Goal: Information Seeking & Learning: Learn about a topic

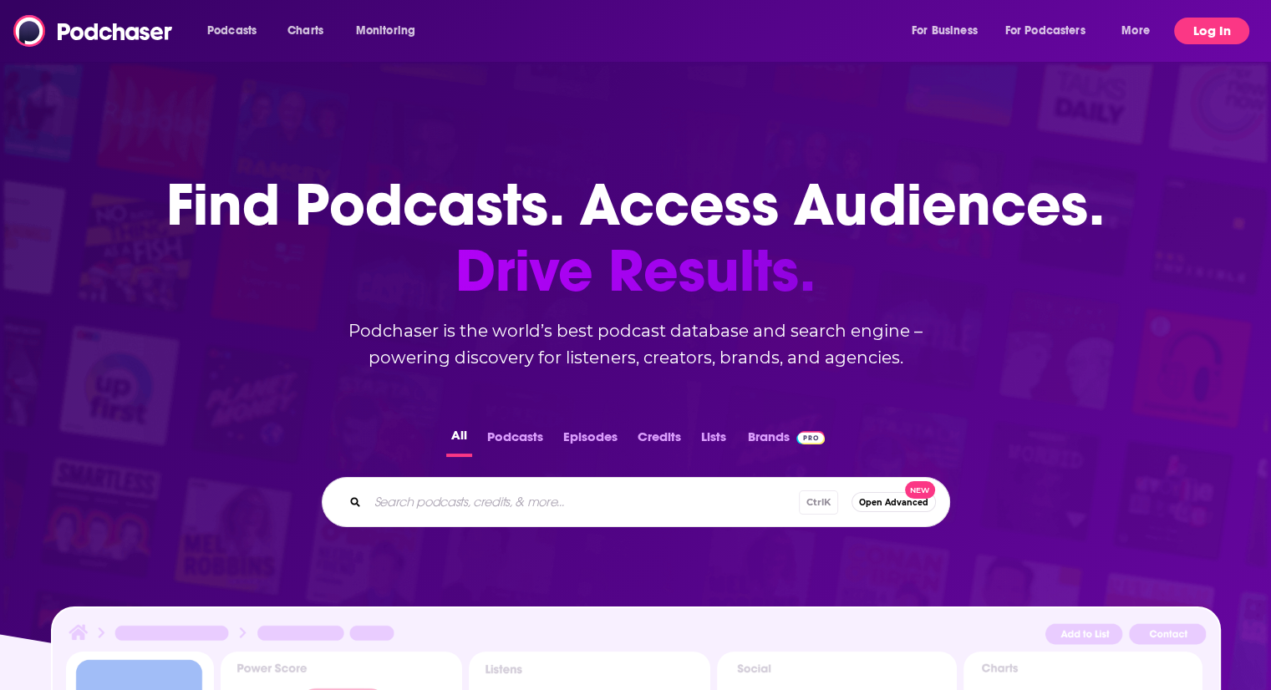
click at [1240, 21] on button "Log In" at bounding box center [1211, 31] width 75 height 27
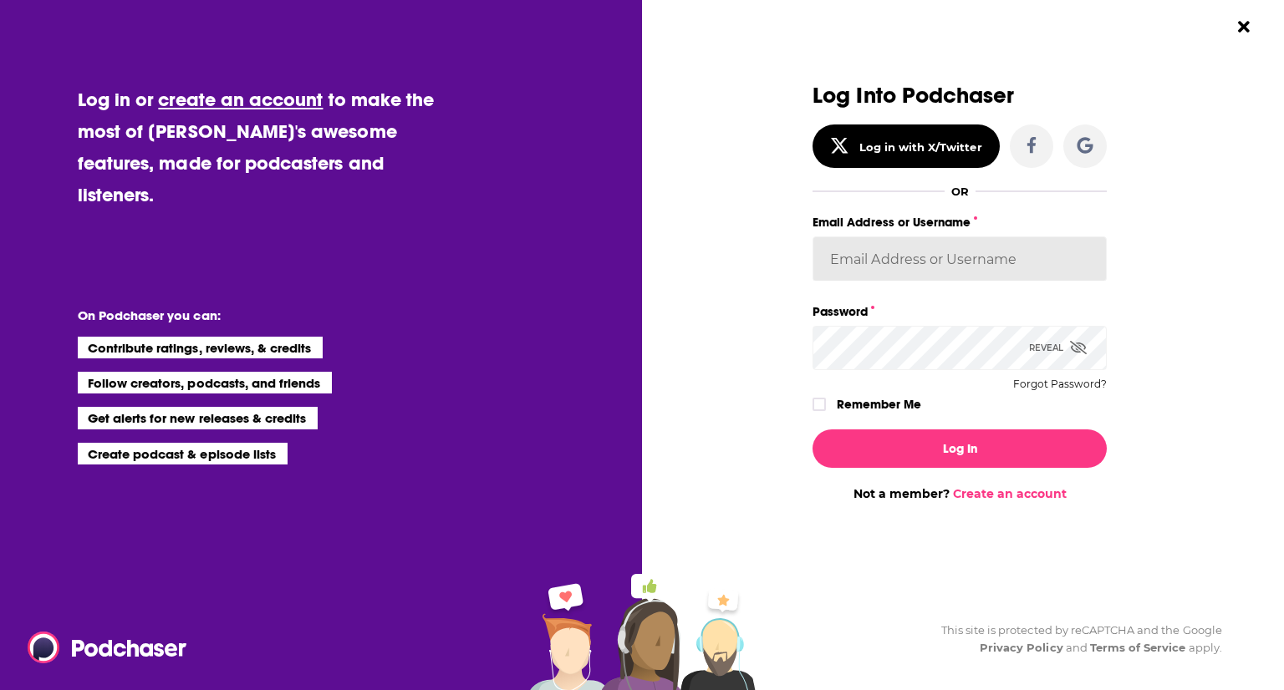
drag, startPoint x: 906, startPoint y: 265, endPoint x: 856, endPoint y: 267, distance: 50.2
click at [856, 267] on input "Email Address or Username" at bounding box center [959, 259] width 294 height 45
type input "ereardon@penguinrandomhouse.com"
click at [862, 325] on div "Password Reveal Forgot Password?" at bounding box center [959, 335] width 294 height 69
click at [812, 430] on button "Log In" at bounding box center [959, 449] width 294 height 38
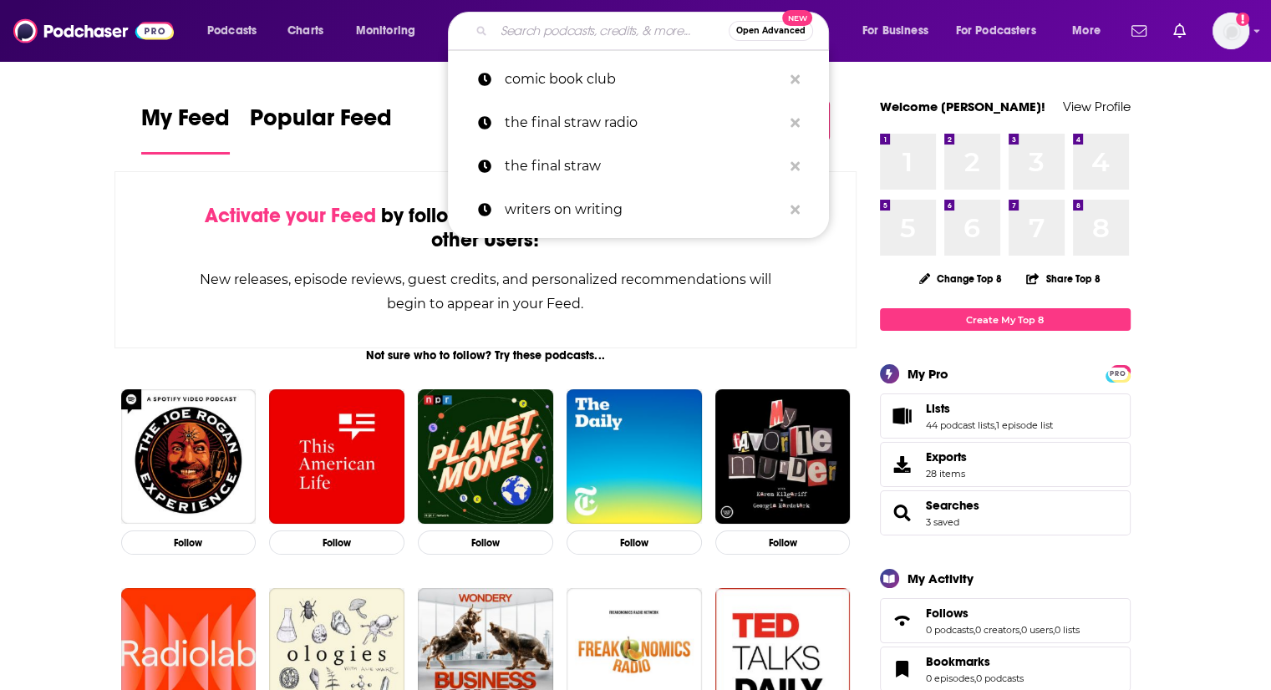
drag, startPoint x: 598, startPoint y: 23, endPoint x: 585, endPoint y: 34, distance: 16.6
click at [585, 34] on input "Search podcasts, credits, & more..." at bounding box center [611, 31] width 235 height 27
paste input "Neil DeGrasse Tyson"
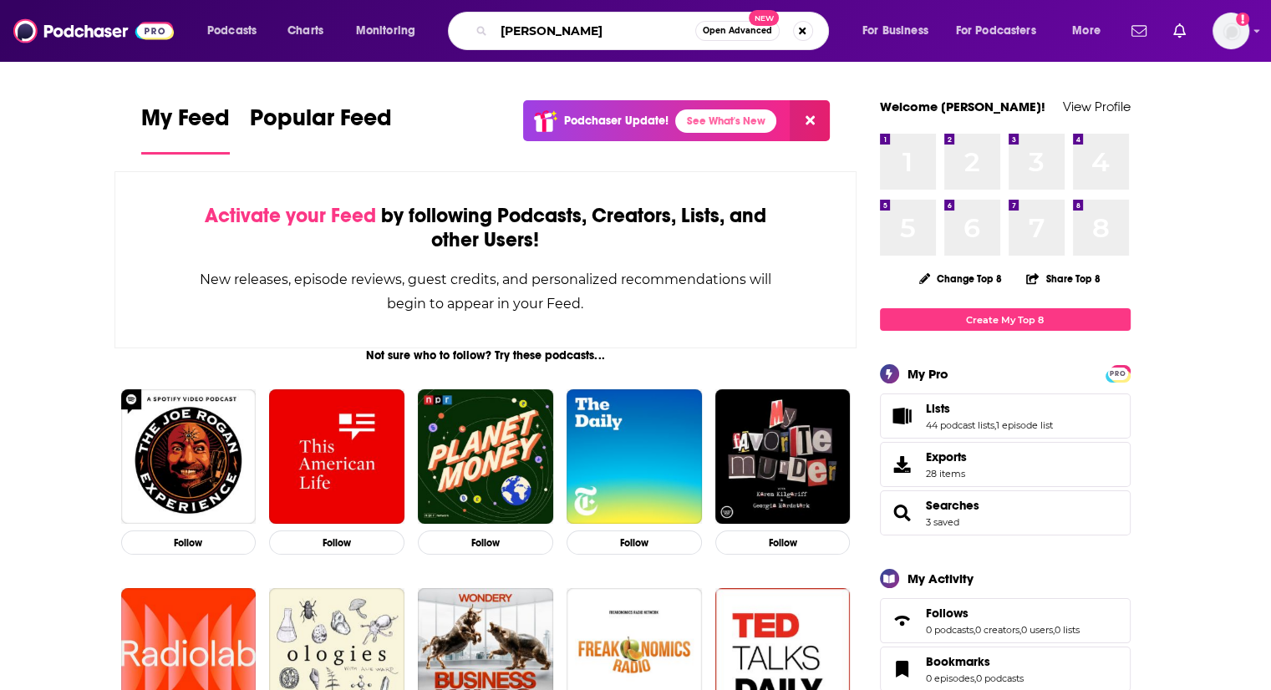
type input "Neil DeGrasse Tyson"
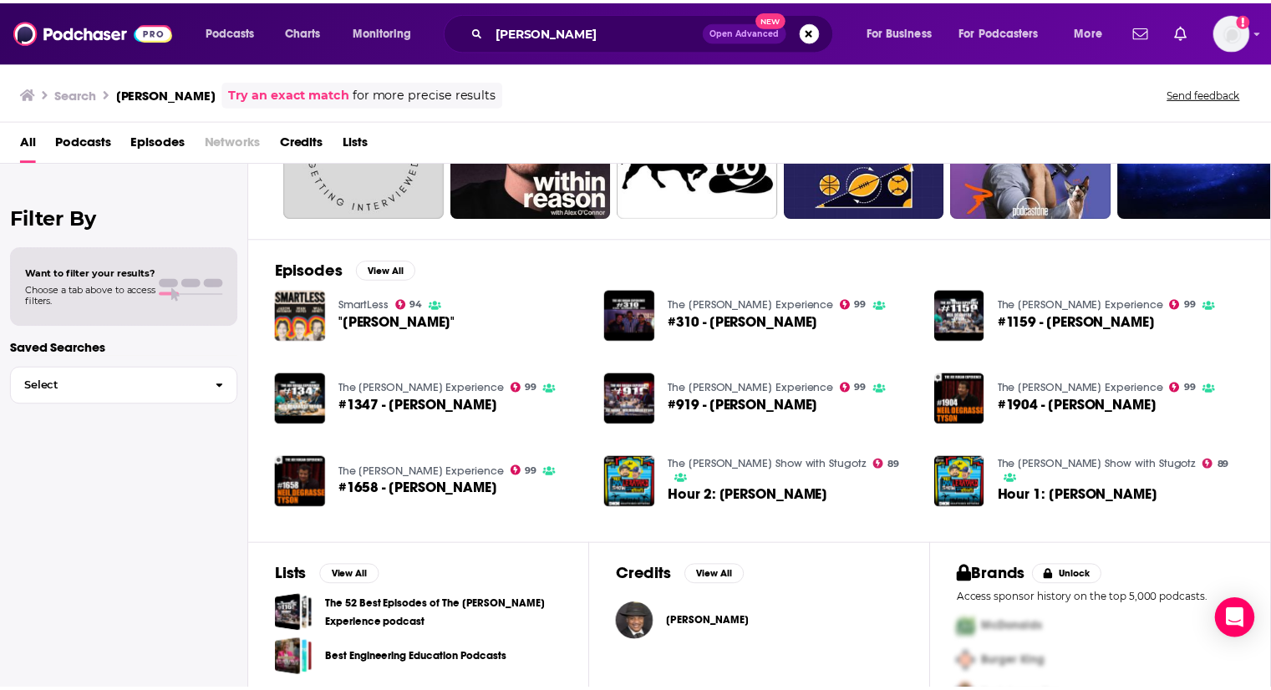
scroll to position [155, 0]
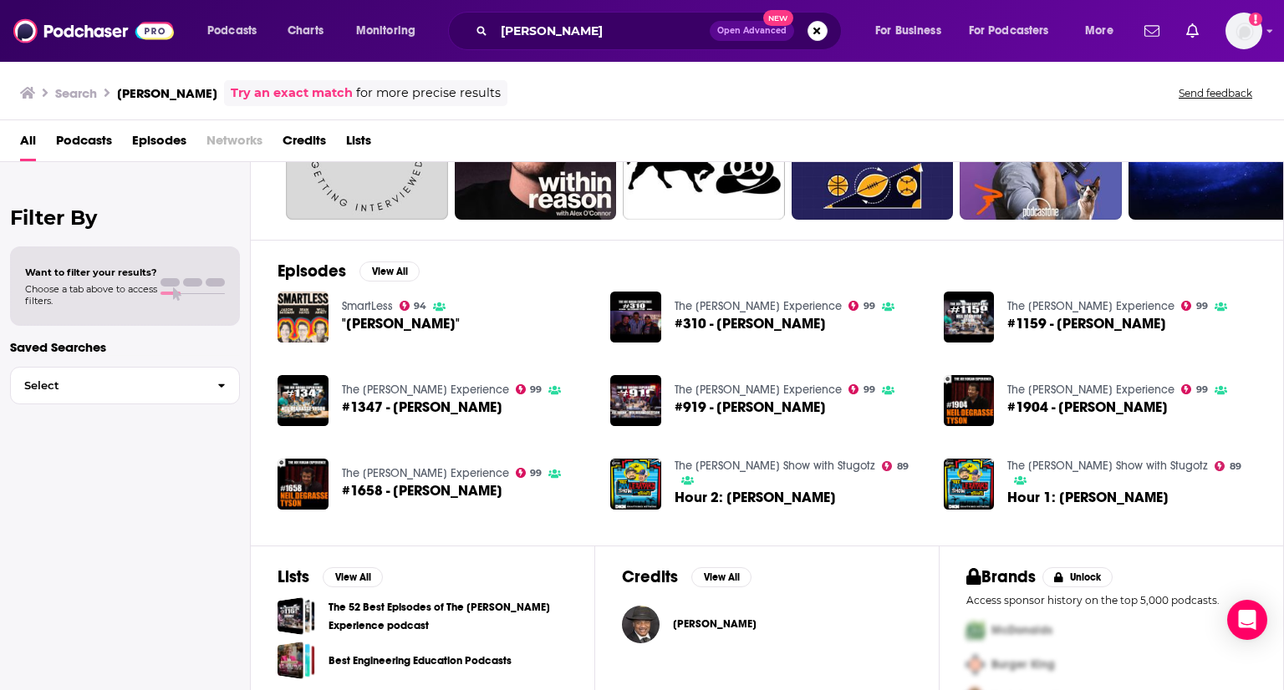
click at [751, 624] on span "Neil deGrasse Tyson" at bounding box center [715, 624] width 84 height 13
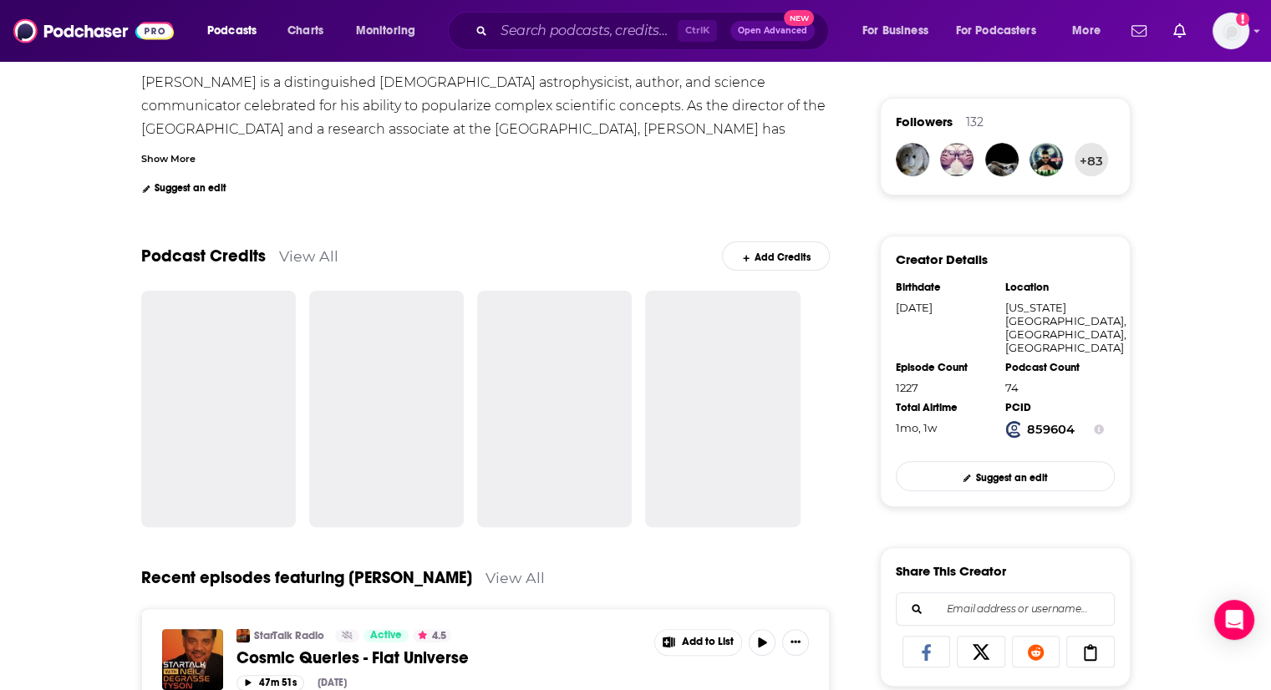
scroll to position [369, 0]
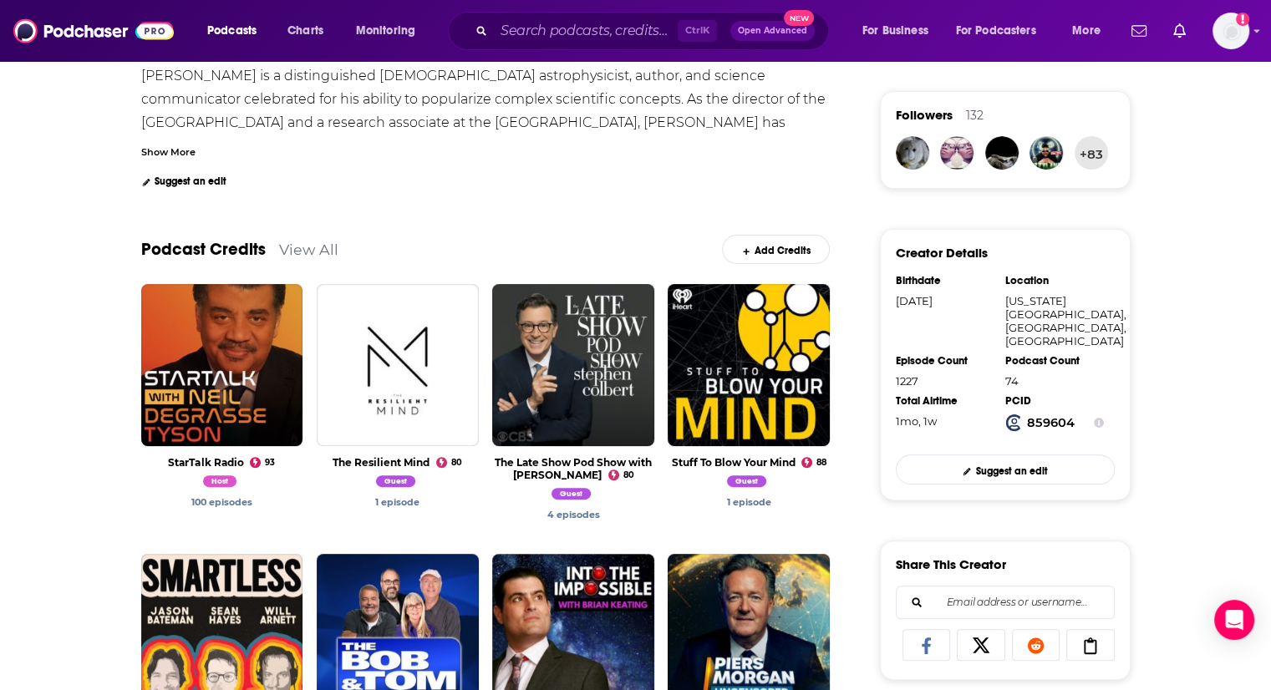
drag, startPoint x: 408, startPoint y: 332, endPoint x: 109, endPoint y: 511, distance: 348.6
drag, startPoint x: 109, startPoint y: 511, endPoint x: 3, endPoint y: 649, distance: 174.2
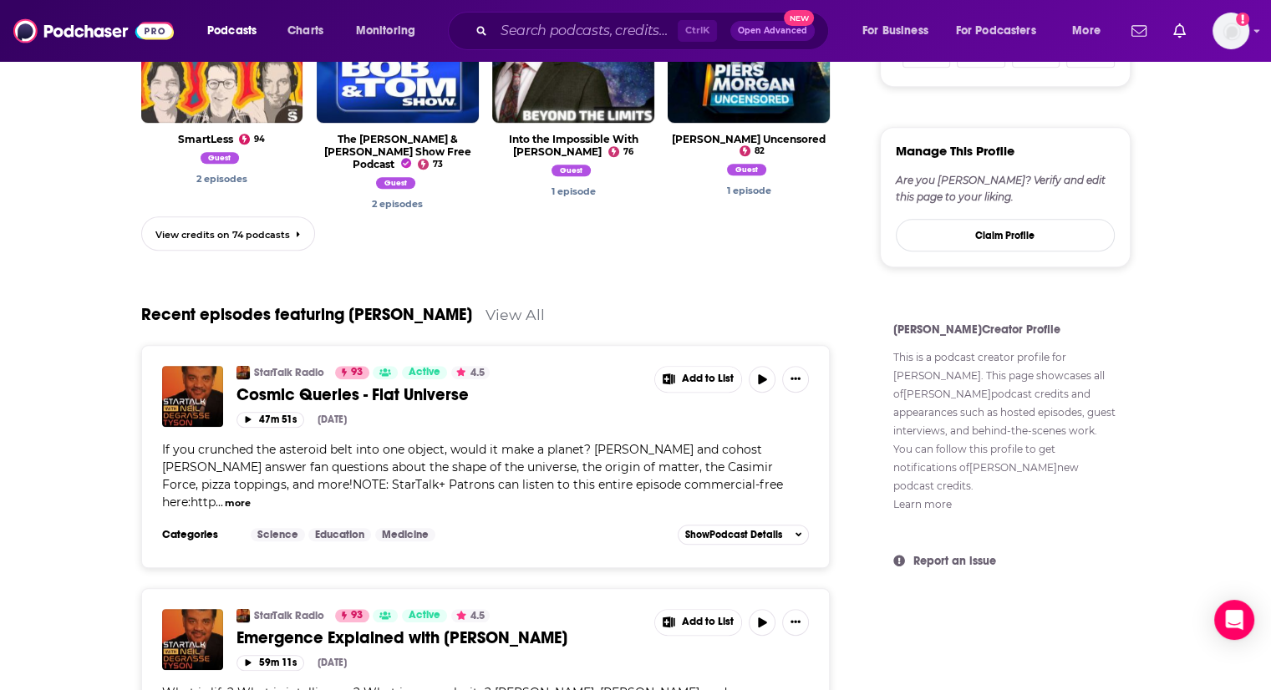
scroll to position [819, 0]
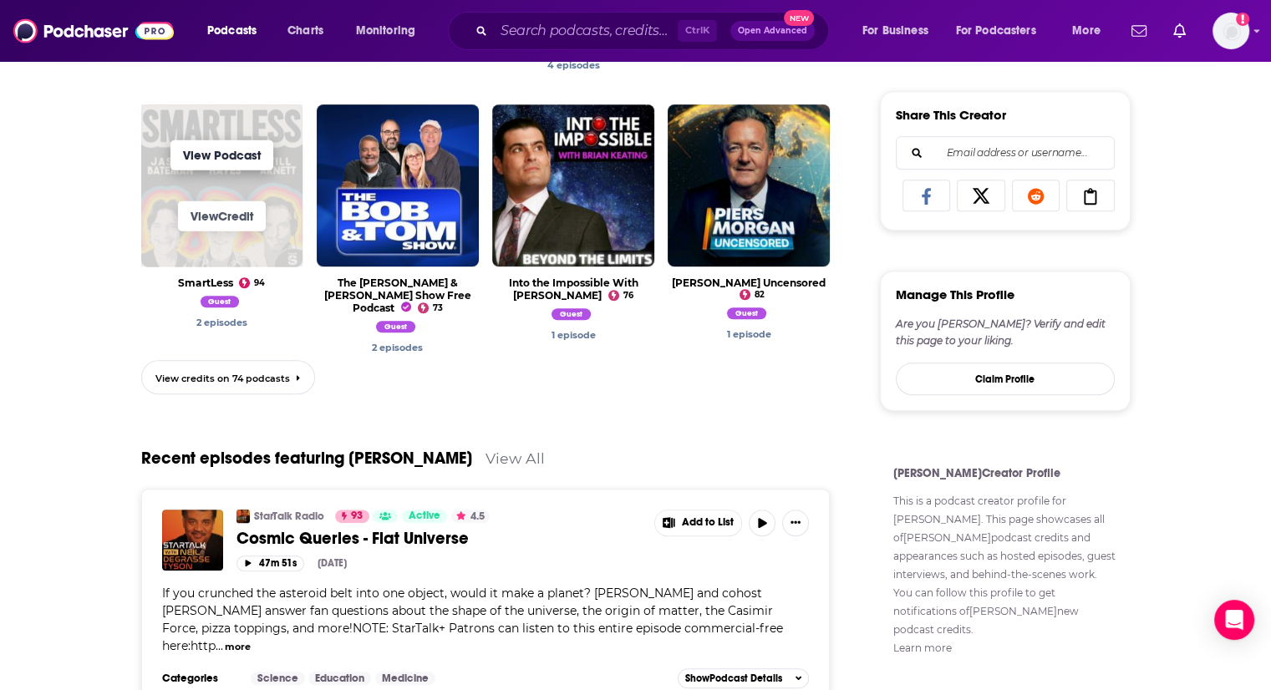
click at [206, 158] on link "View Podcast" at bounding box center [222, 155] width 103 height 30
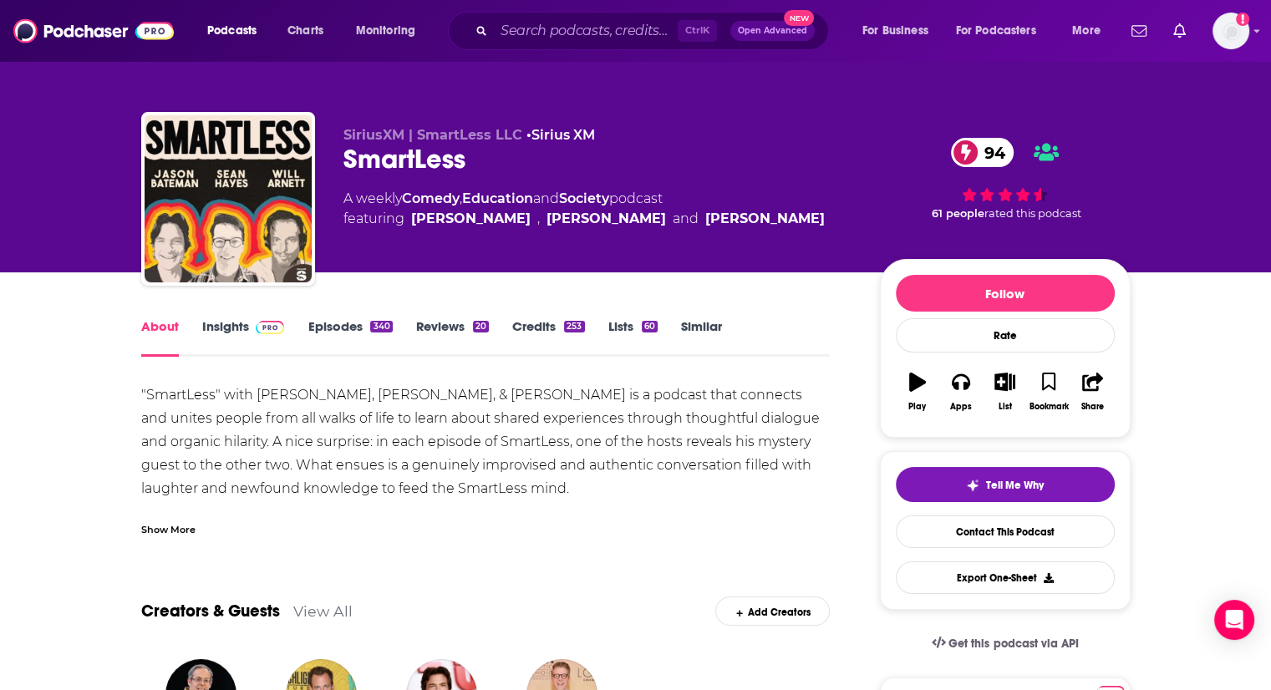
scroll to position [142, 0]
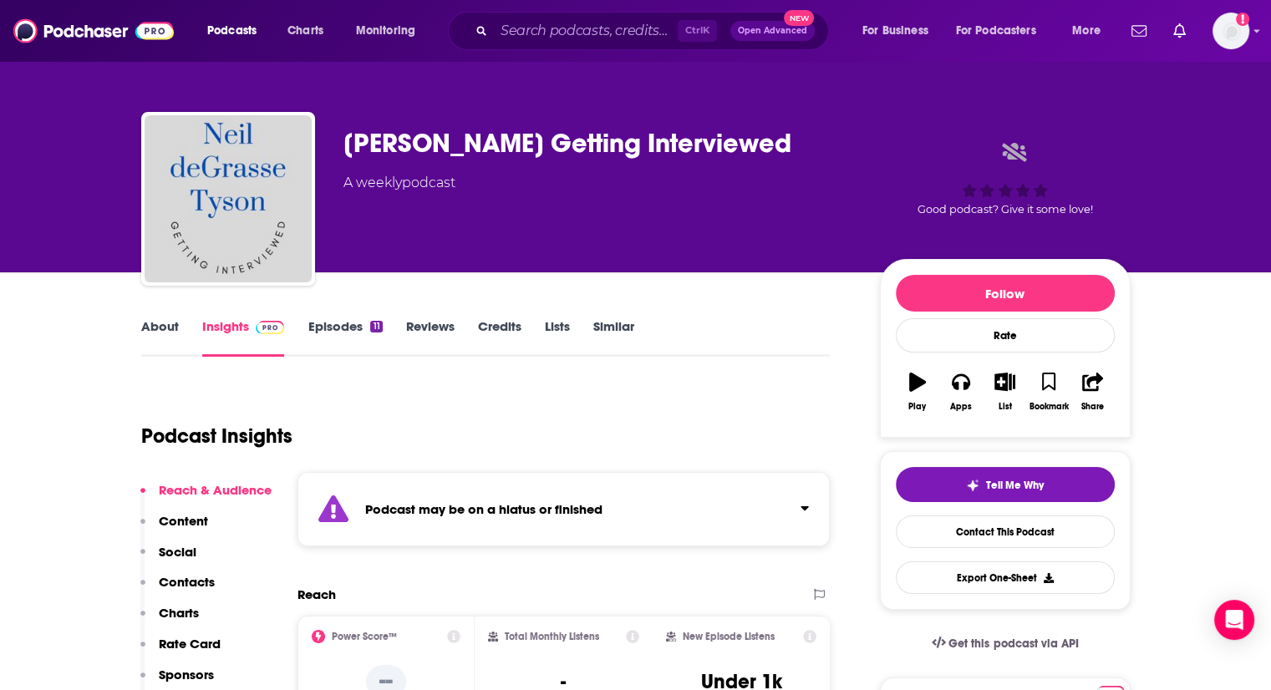
click at [343, 318] on div "About Insights Episodes 11 Reviews Credits Lists Similar" at bounding box center [486, 336] width 690 height 41
click at [348, 324] on link "Episodes 11" at bounding box center [345, 337] width 74 height 38
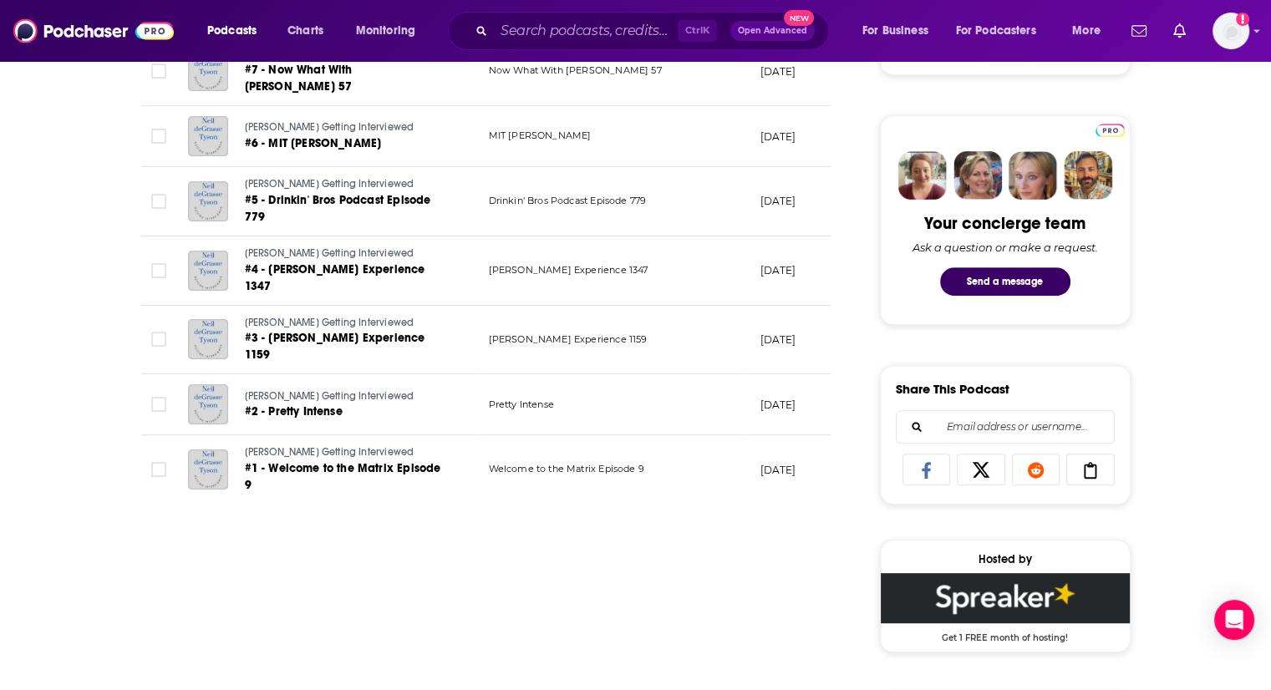
scroll to position [746, 0]
click at [364, 192] on span "#5 - Drinkin' Bros Podcast Episode 779" at bounding box center [338, 207] width 186 height 31
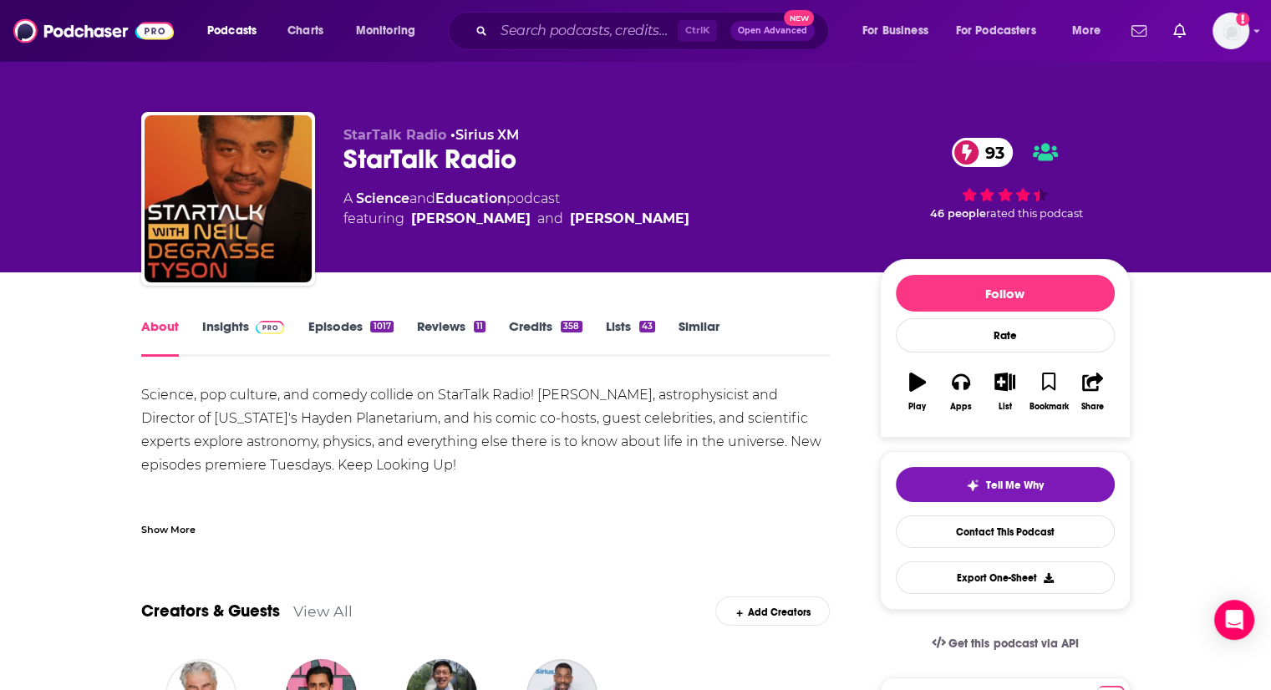
click at [325, 332] on link "Episodes 1017" at bounding box center [350, 337] width 85 height 38
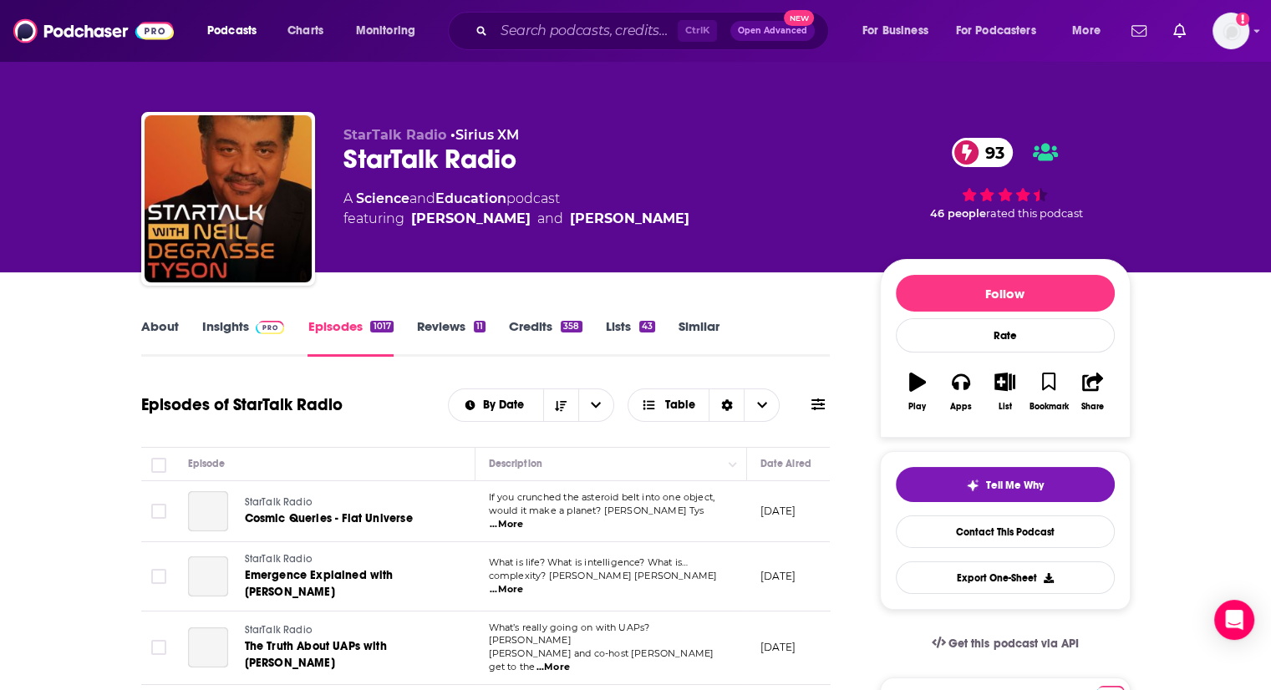
click at [208, 326] on link "Insights" at bounding box center [243, 337] width 83 height 38
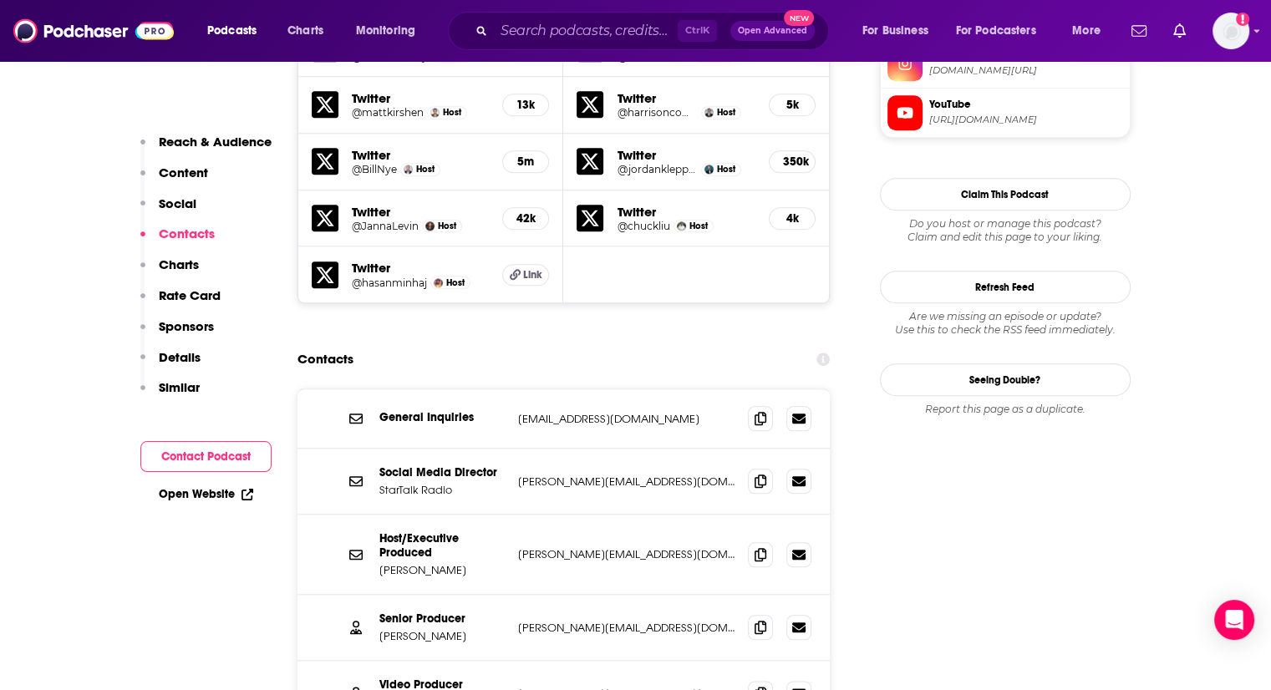
scroll to position [1745, 0]
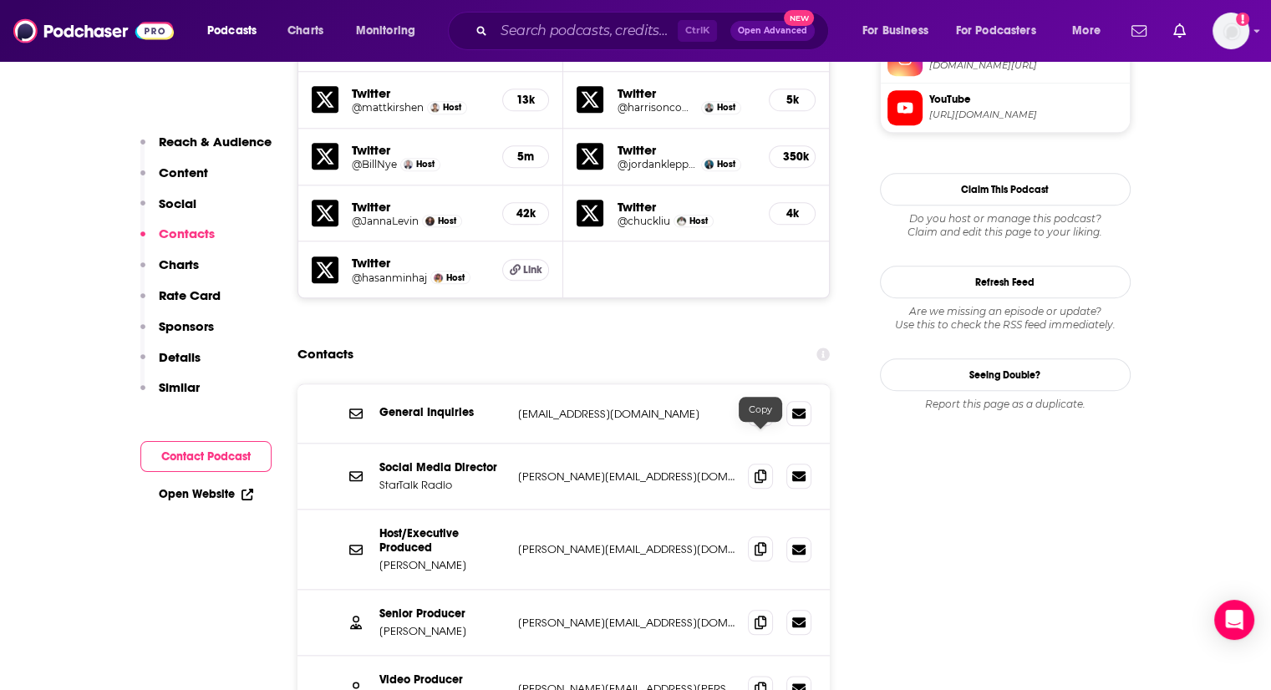
click at [762, 542] on icon at bounding box center [761, 548] width 12 height 13
click at [761, 610] on div at bounding box center [780, 622] width 64 height 25
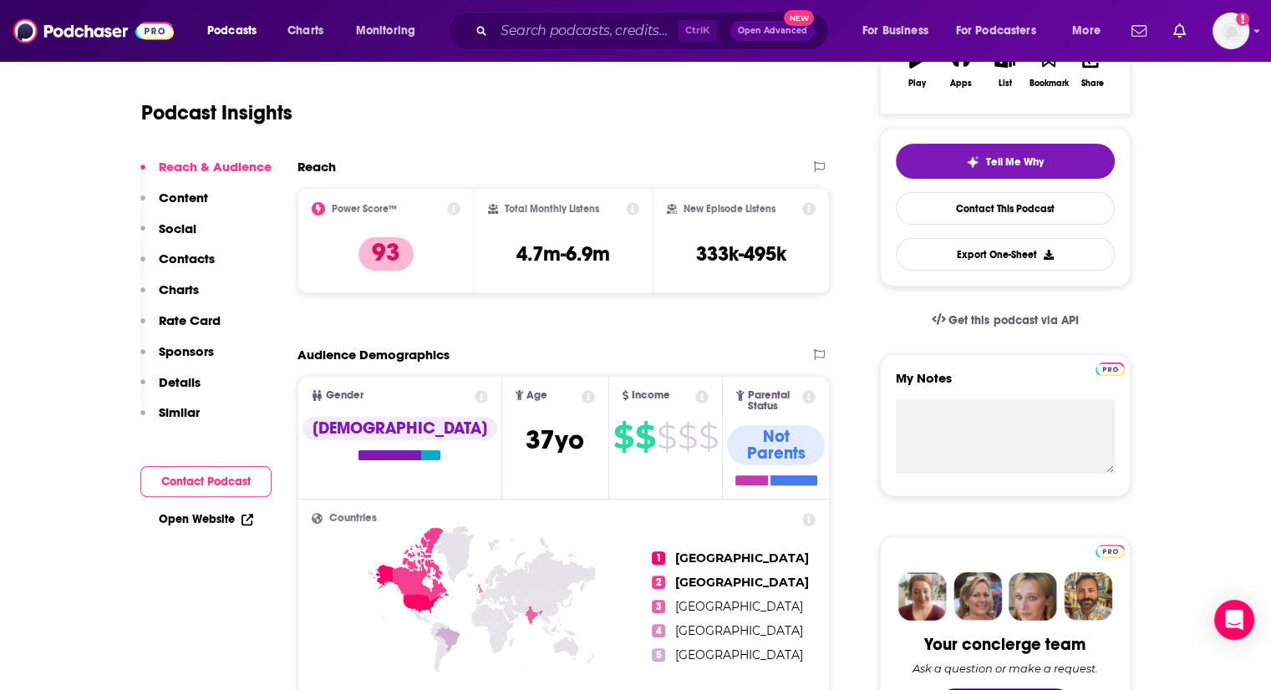
scroll to position [163, 0]
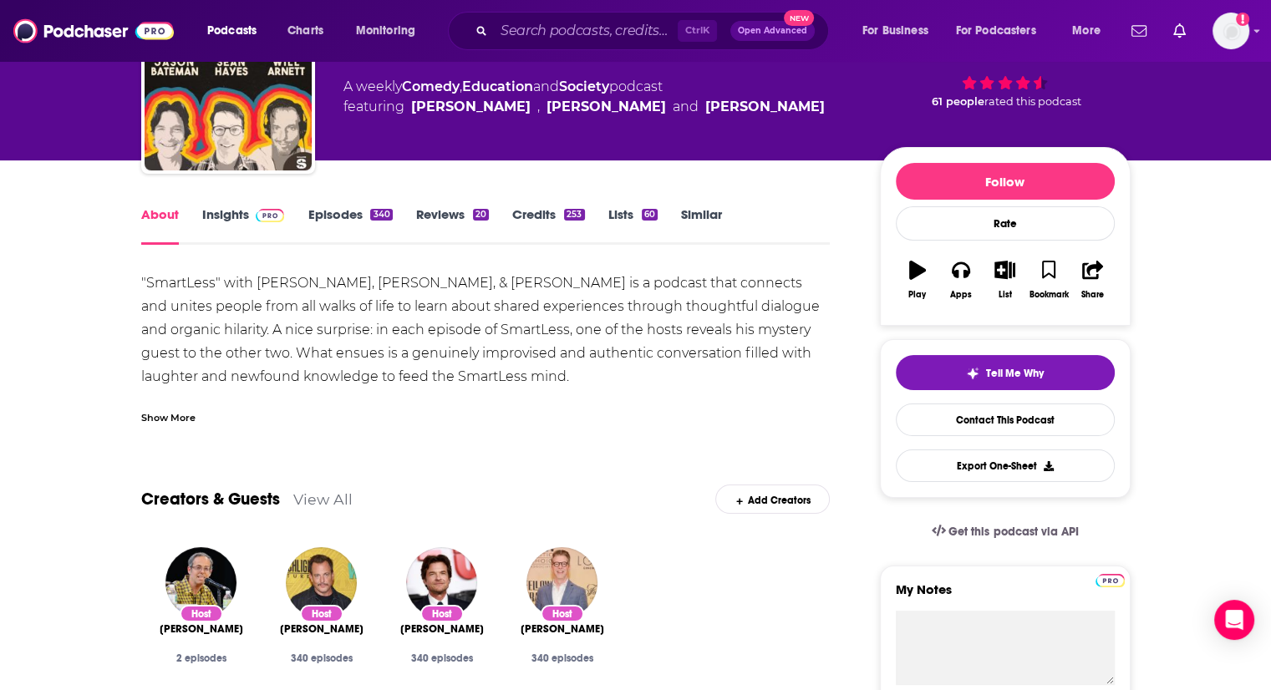
scroll to position [109, 0]
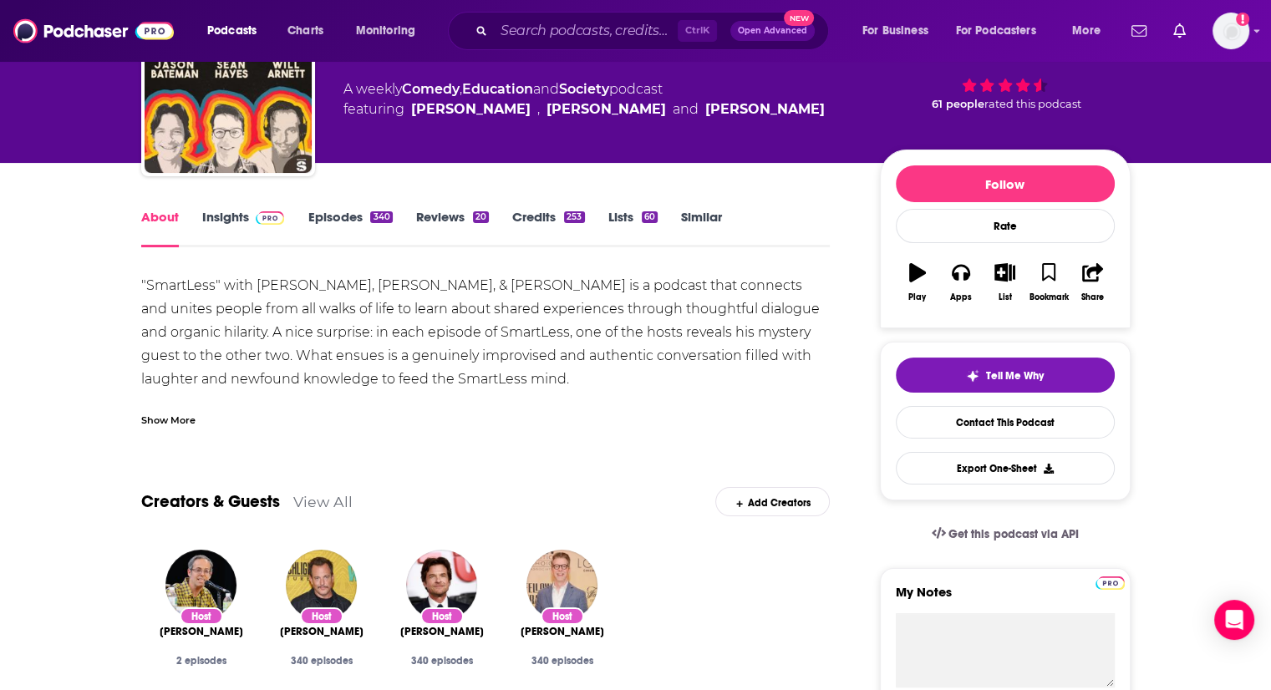
click at [177, 415] on div "Show More" at bounding box center [168, 419] width 54 height 16
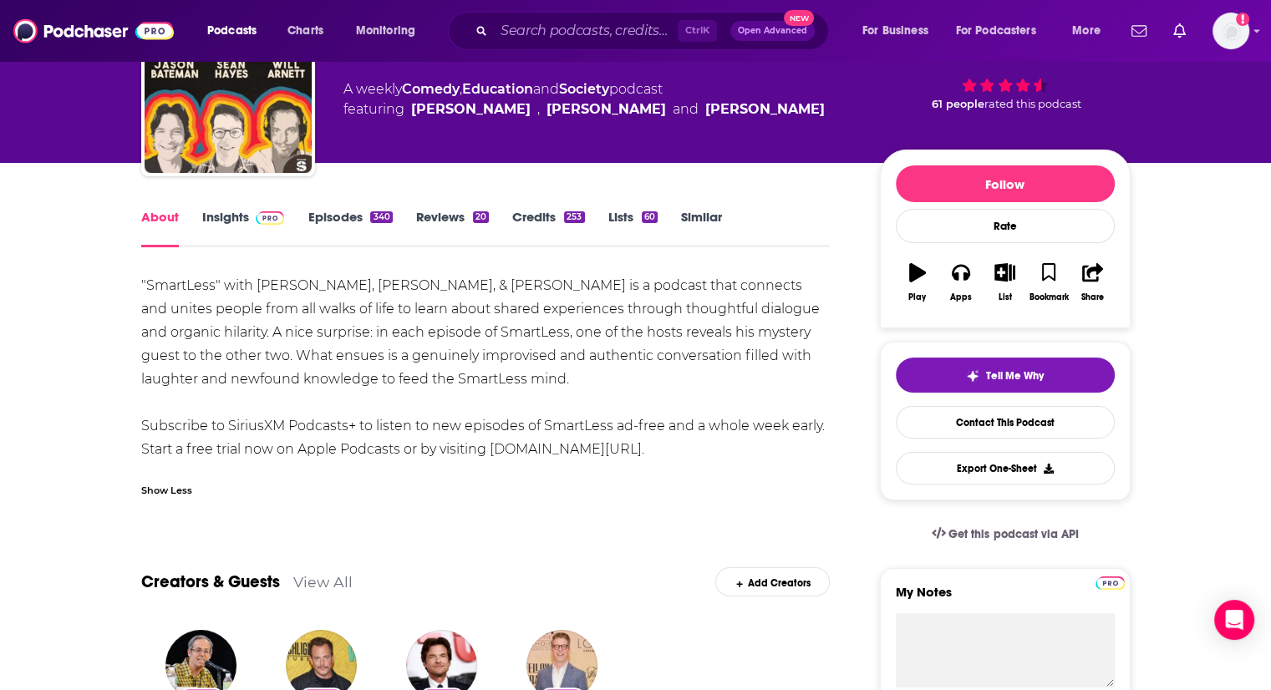
click at [344, 221] on link "Episodes 340" at bounding box center [350, 228] width 84 height 38
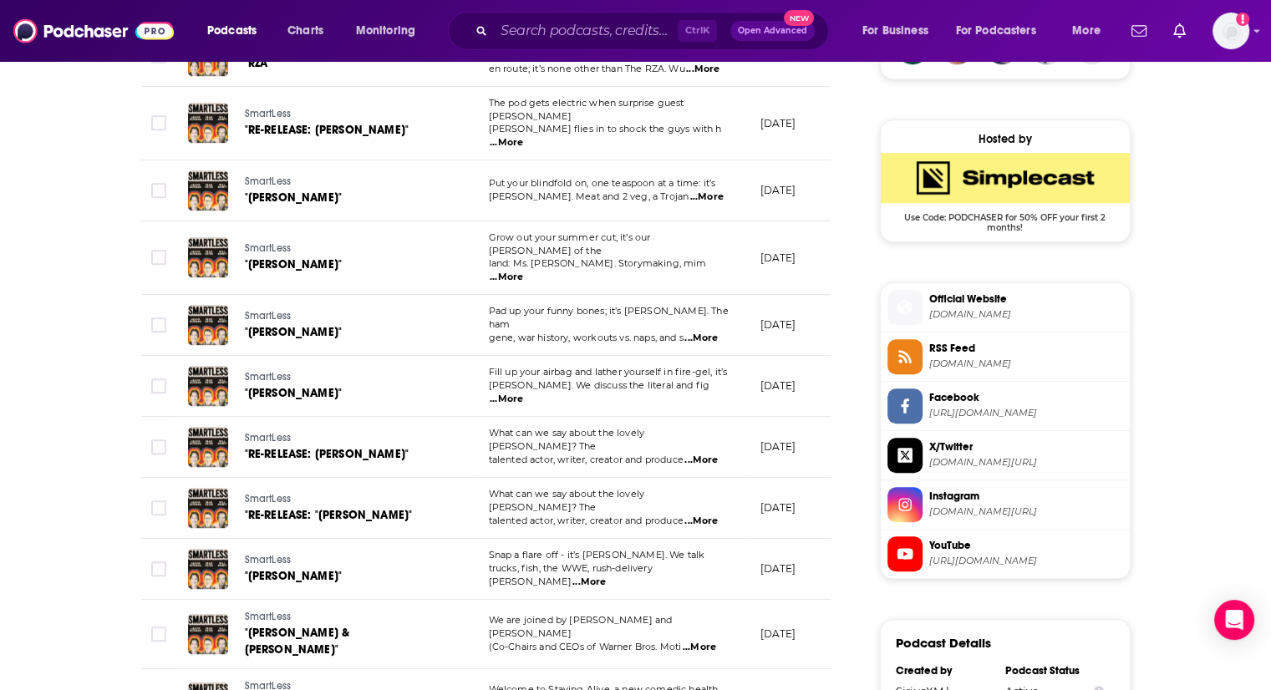
scroll to position [1478, 0]
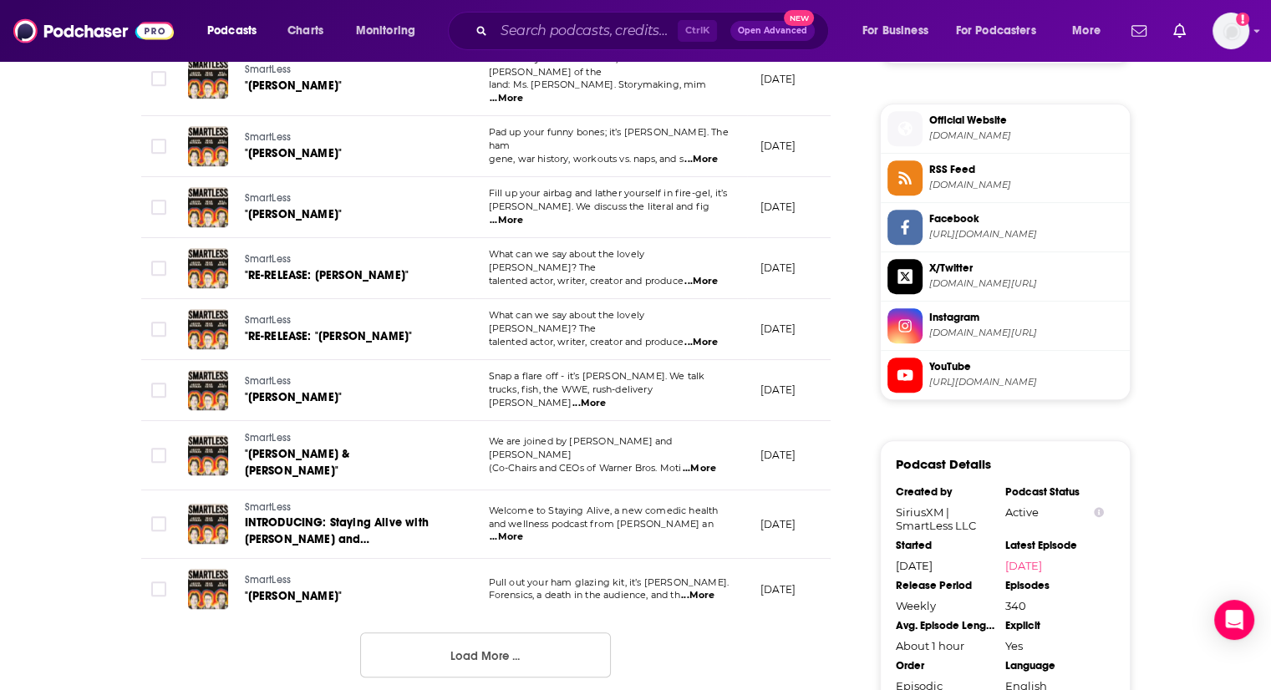
click at [397, 633] on button "Load More ..." at bounding box center [485, 655] width 251 height 45
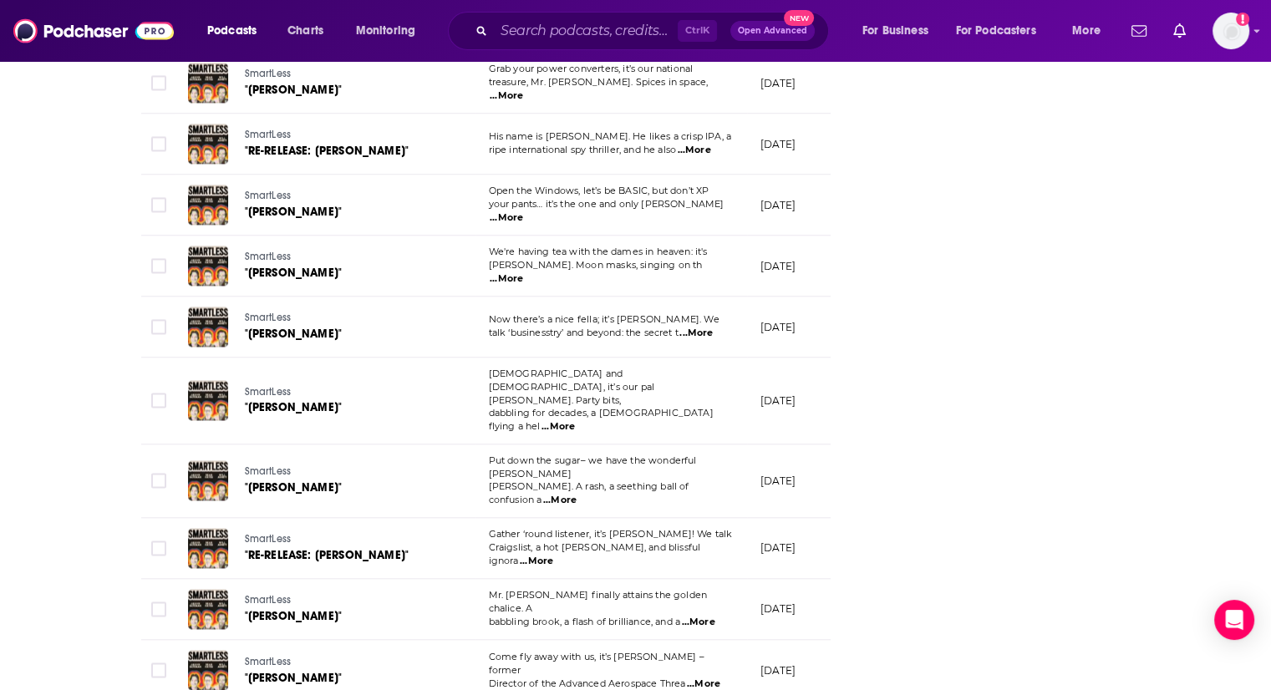
scroll to position [2972, 0]
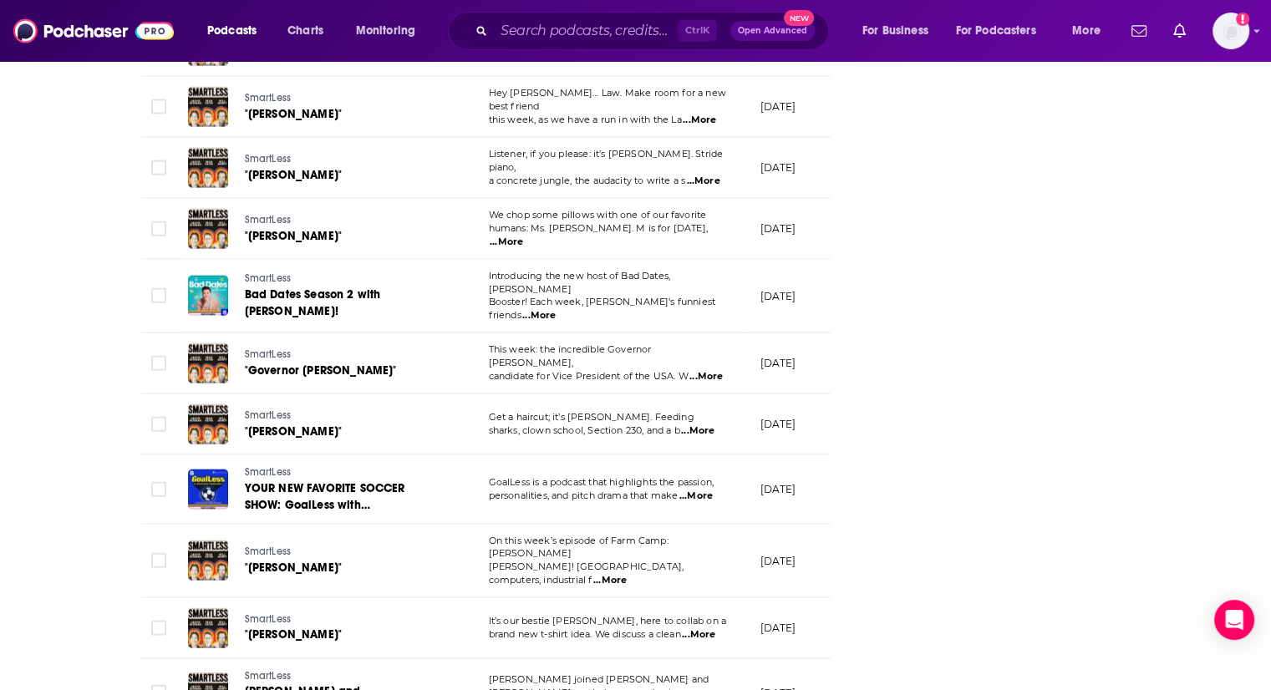
scroll to position [4534, 0]
